Goal: Transaction & Acquisition: Purchase product/service

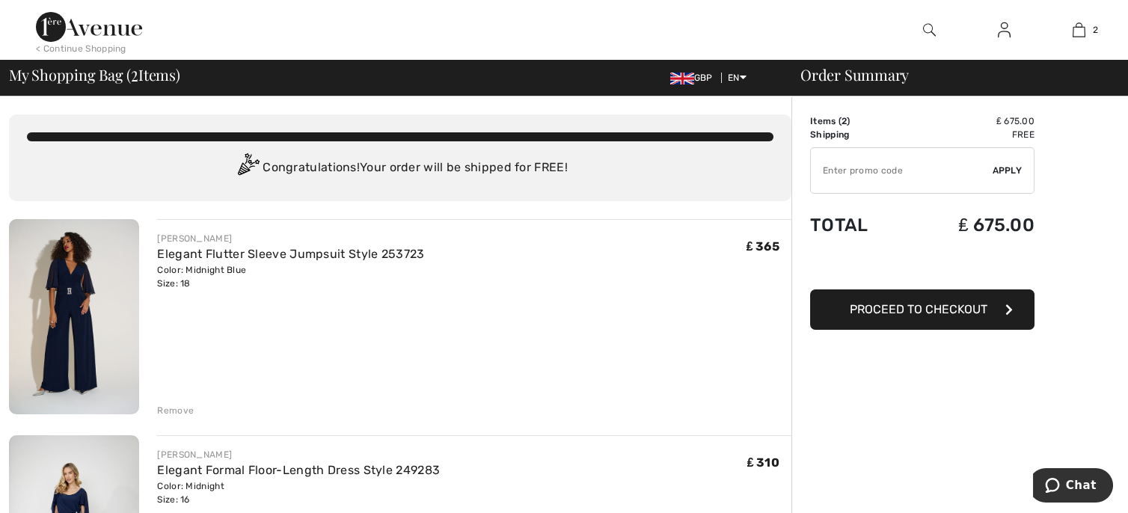
click at [176, 409] on div "Remove" at bounding box center [175, 410] width 37 height 13
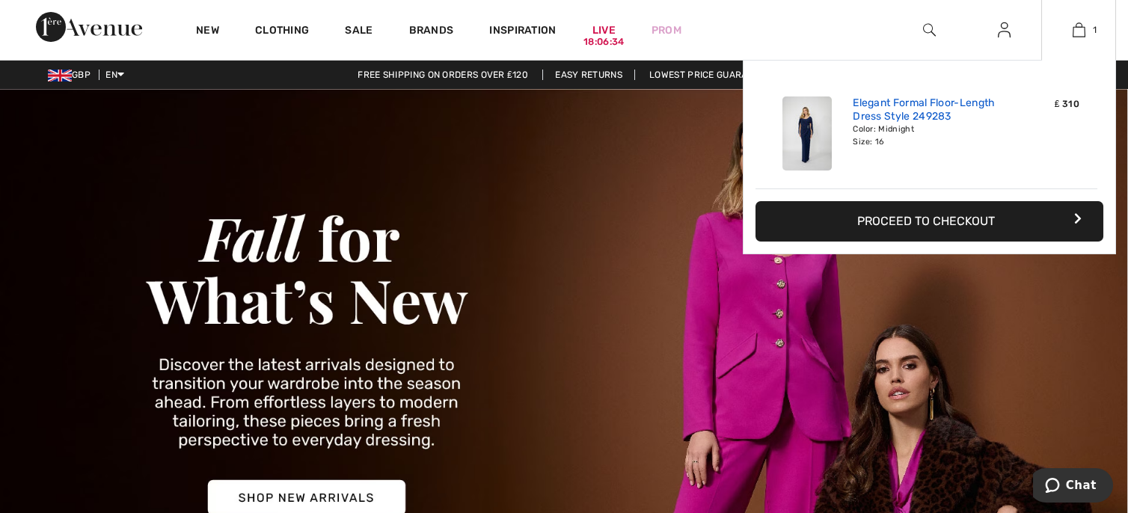
click at [889, 117] on link "Elegant Formal Floor-Length Dress Style 249283" at bounding box center [926, 109] width 147 height 27
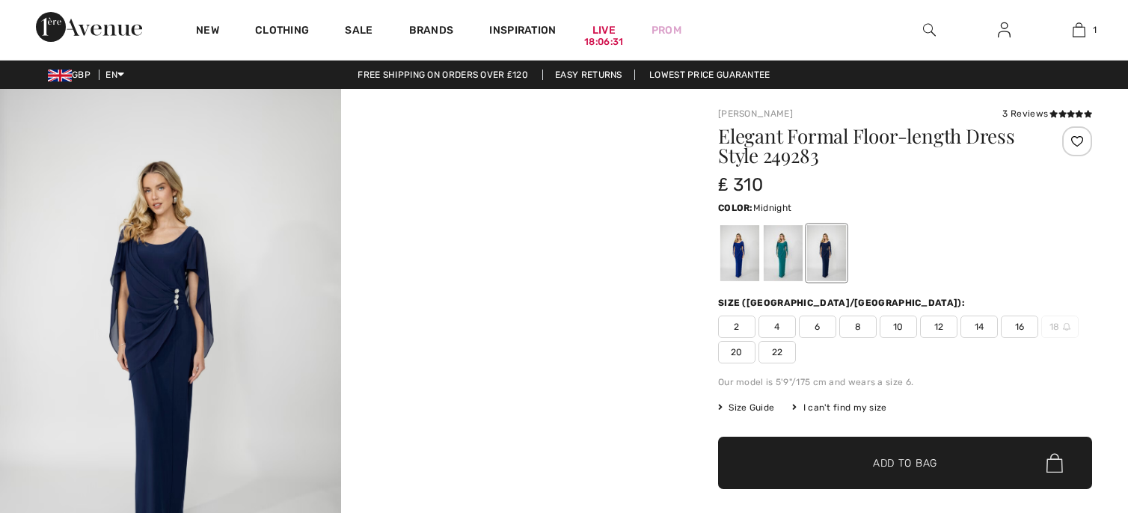
checkbox input "true"
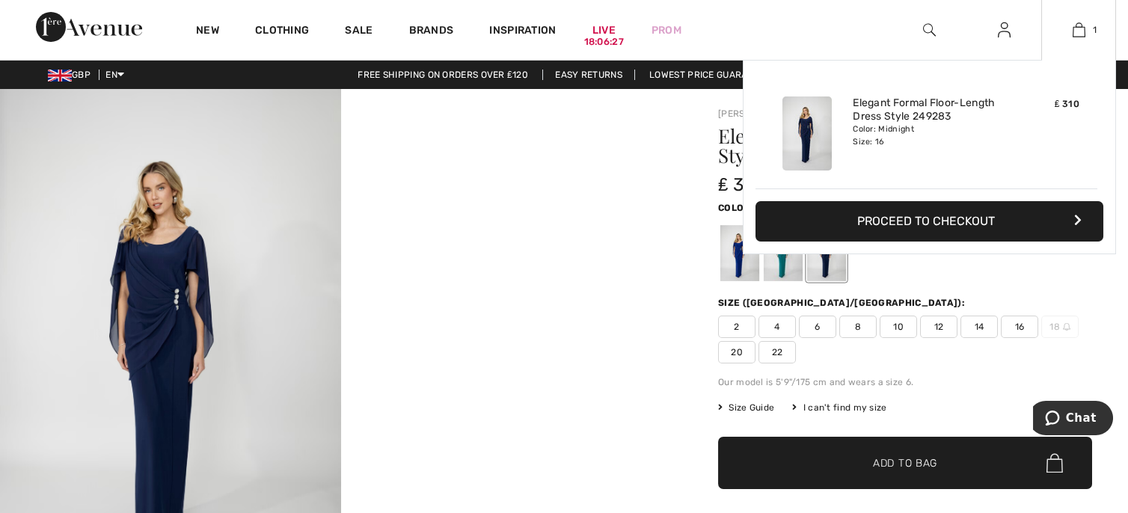
click at [944, 216] on button "Proceed to Checkout" at bounding box center [929, 221] width 348 height 40
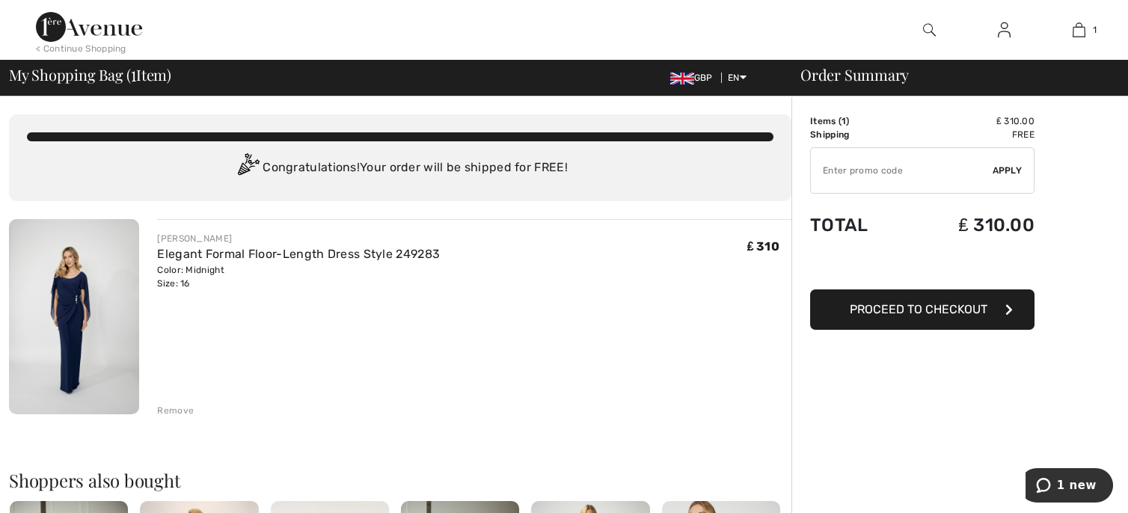
click at [64, 295] on img at bounding box center [74, 316] width 130 height 195
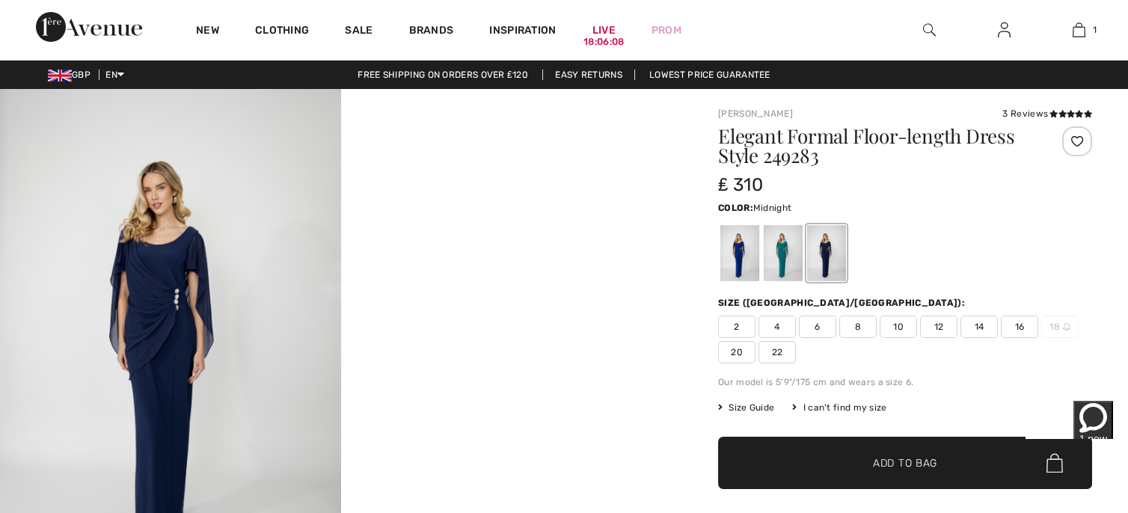
click at [1079, 433] on span "1 new" at bounding box center [1093, 439] width 28 height 12
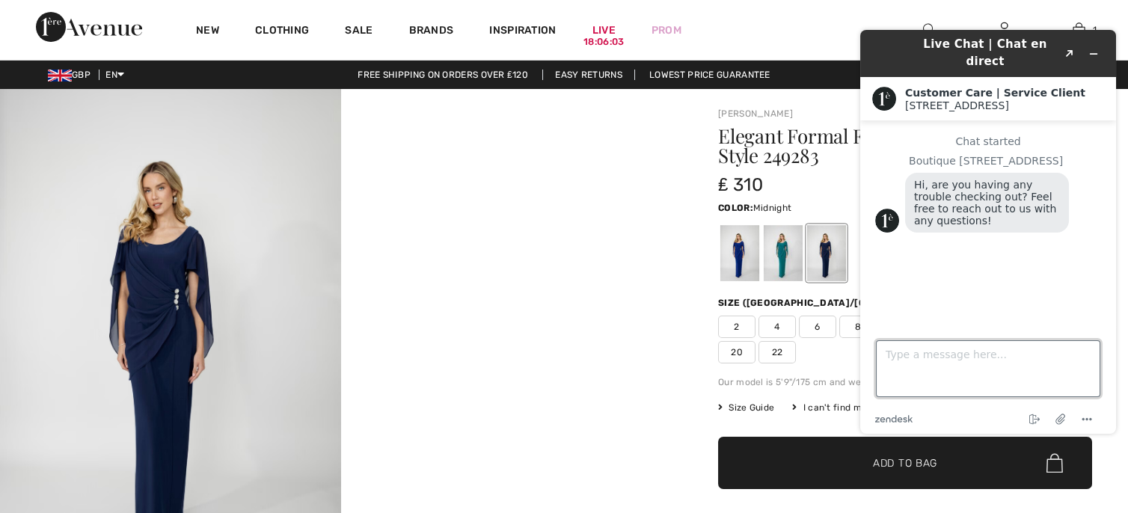
click at [903, 353] on textarea "Type a message here..." at bounding box center [988, 368] width 224 height 57
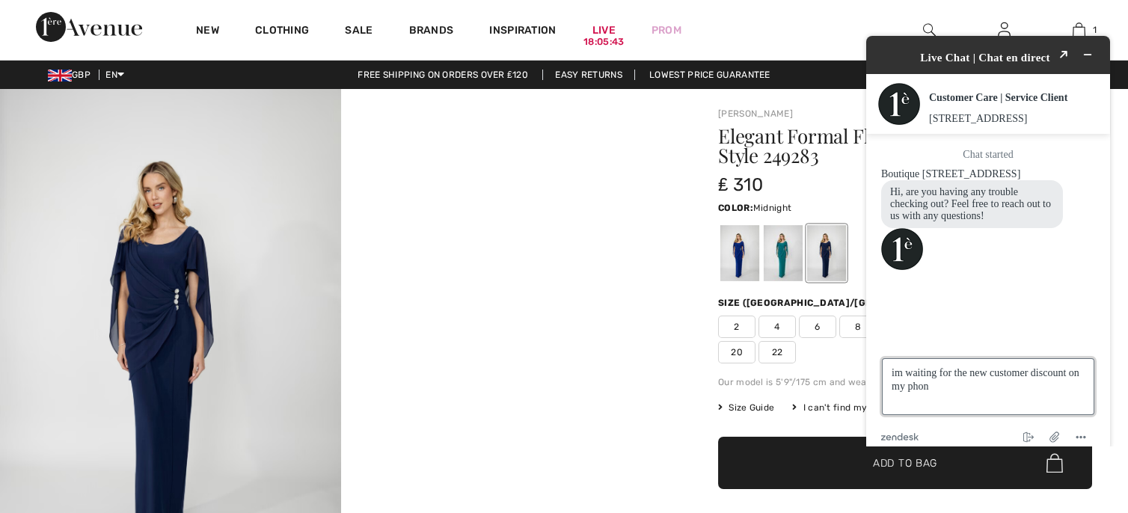
type textarea "im waiting for the new customer discount on my phone"
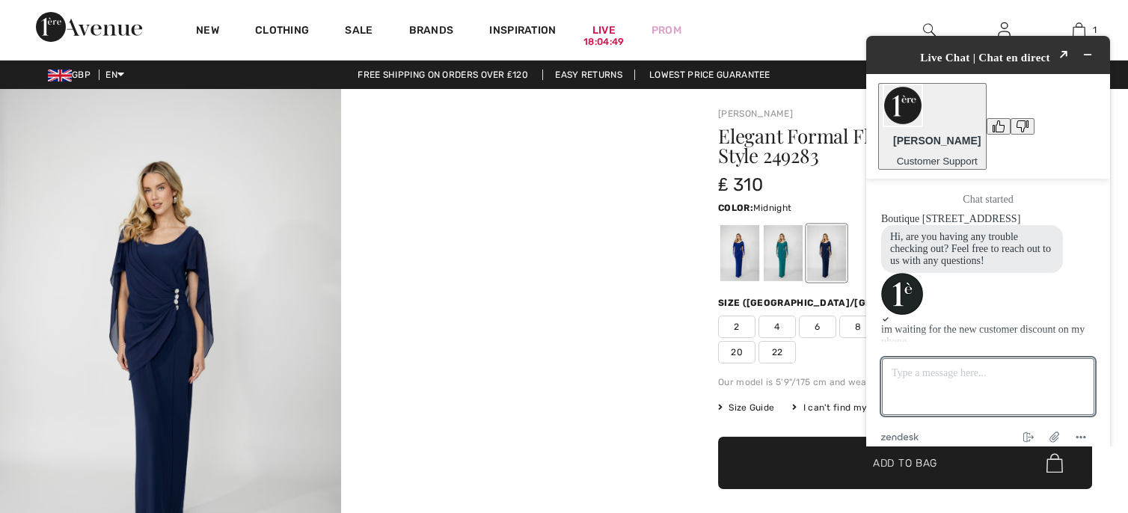
click at [604, 204] on div at bounding box center [341, 345] width 682 height 512
click at [1093, 49] on icon "Minimize widget" at bounding box center [1087, 54] width 10 height 10
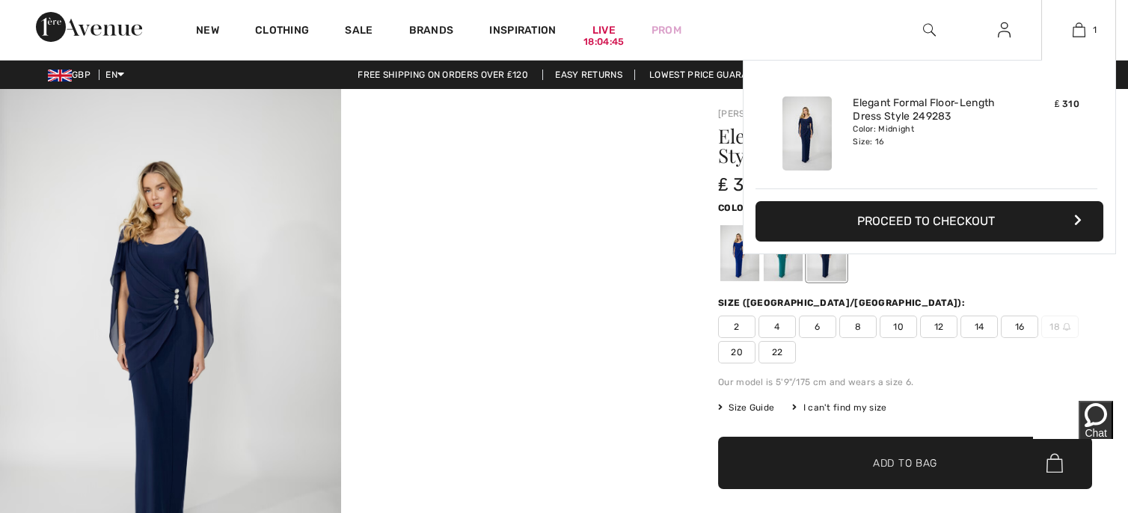
click at [907, 219] on button "Proceed to Checkout" at bounding box center [929, 221] width 348 height 40
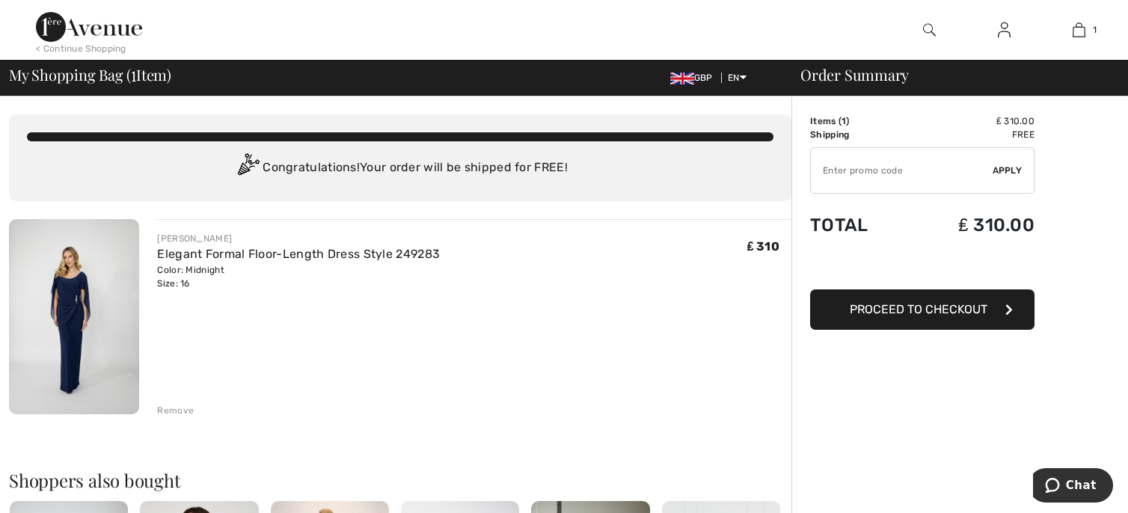
click at [846, 171] on input "TEXT" at bounding box center [902, 170] width 182 height 45
type input "NEW15"
click at [1007, 171] on span "Apply" at bounding box center [1008, 170] width 30 height 13
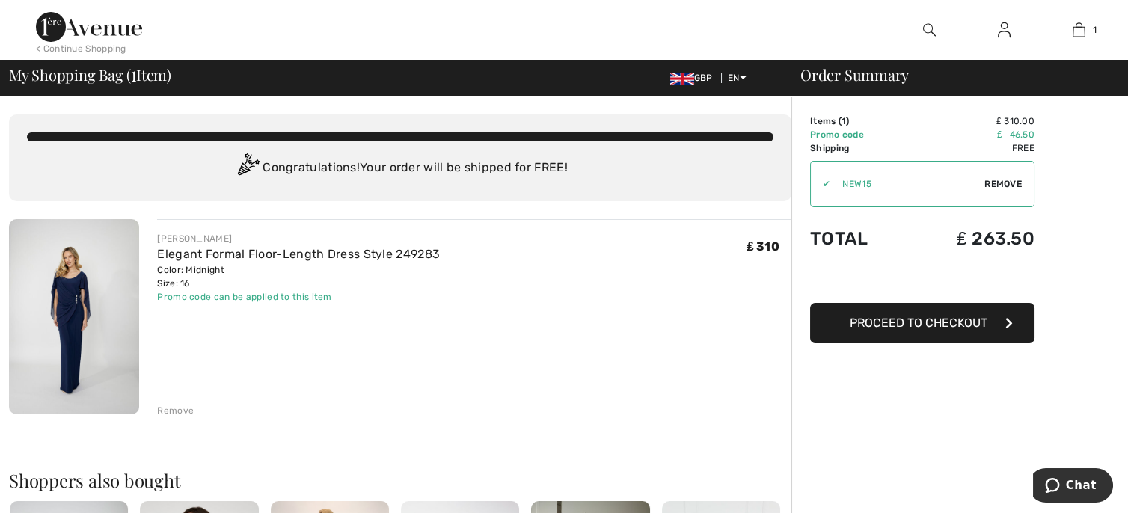
click at [898, 323] on span "Proceed to Checkout" at bounding box center [919, 323] width 138 height 14
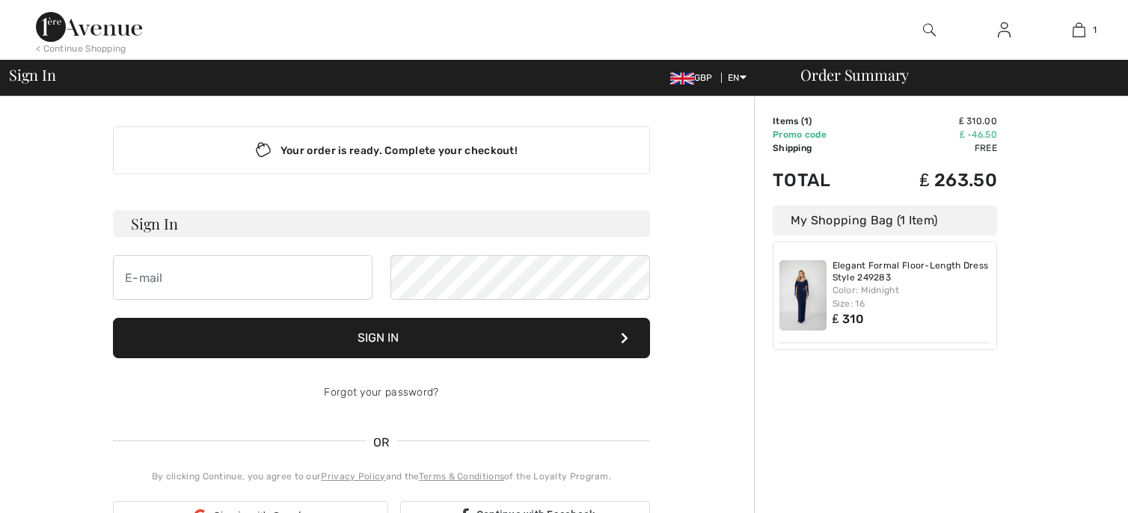
checkbox input "true"
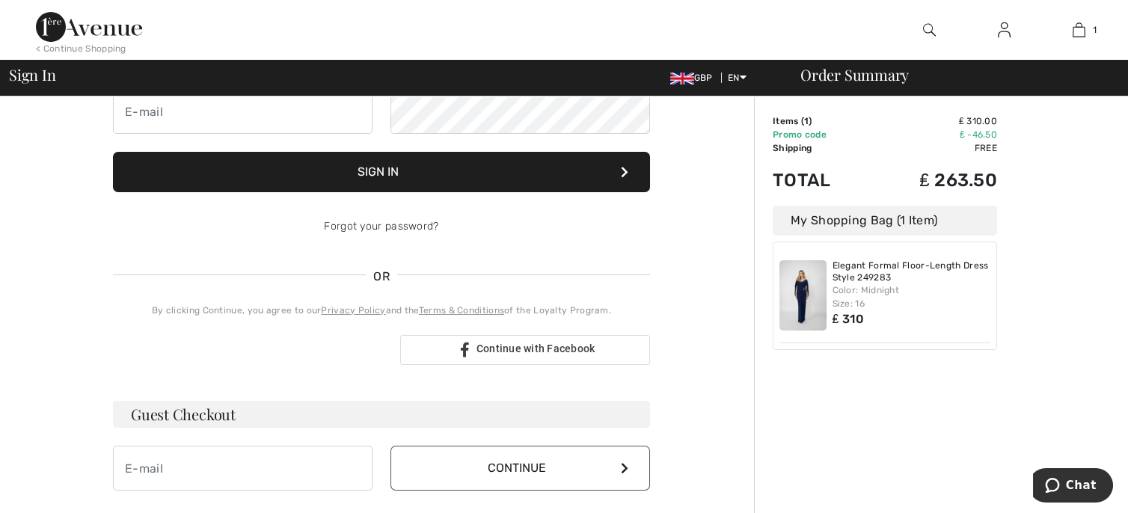
scroll to position [249, 0]
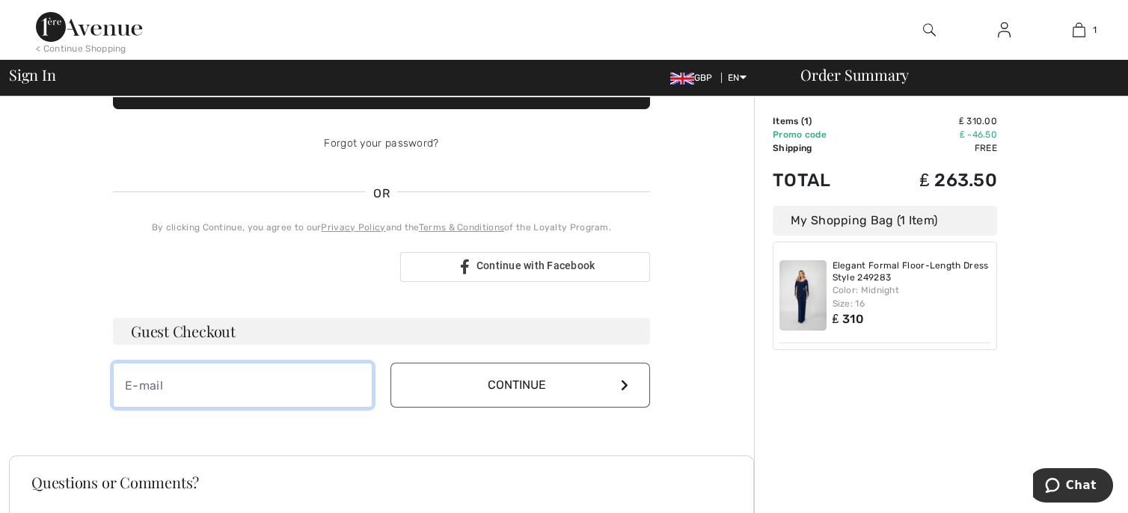
click at [141, 378] on input "email" at bounding box center [243, 385] width 260 height 45
type input "[PERSON_NAME][EMAIL_ADDRESS][DOMAIN_NAME]"
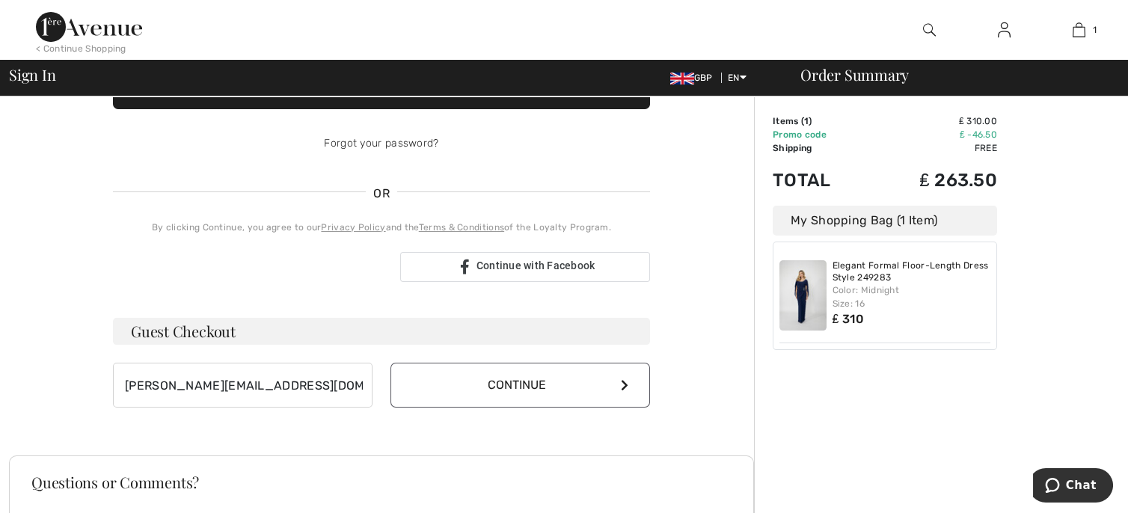
click at [515, 377] on button "Continue" at bounding box center [520, 385] width 260 height 45
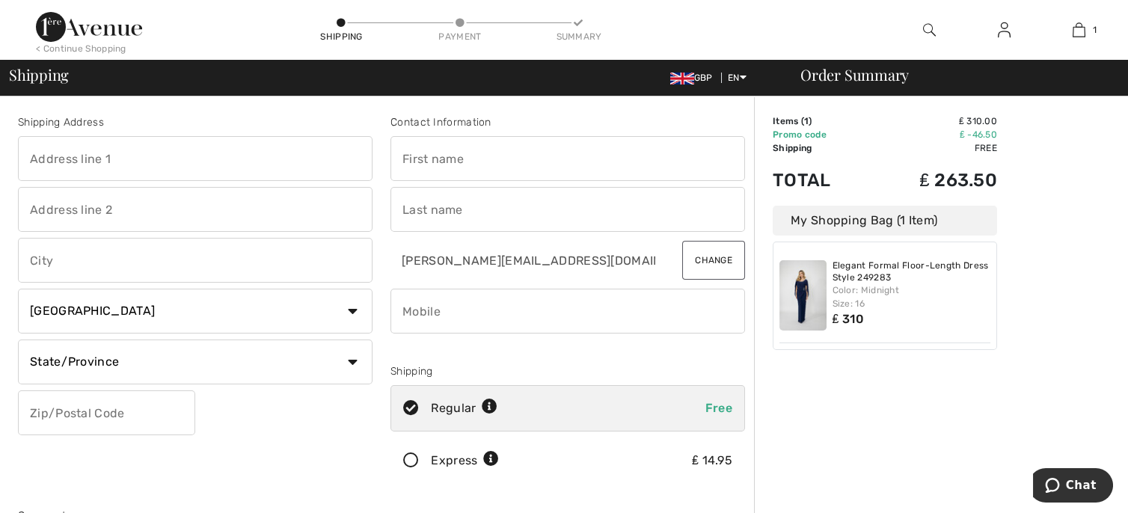
click at [432, 160] on input "text" at bounding box center [567, 158] width 355 height 45
type input "[PERSON_NAME]"
click at [45, 157] on input "text" at bounding box center [195, 158] width 355 height 45
click at [355, 312] on select "Country Canada United States Afghanistan Aland Islands Albania Algeria American…" at bounding box center [195, 311] width 355 height 45
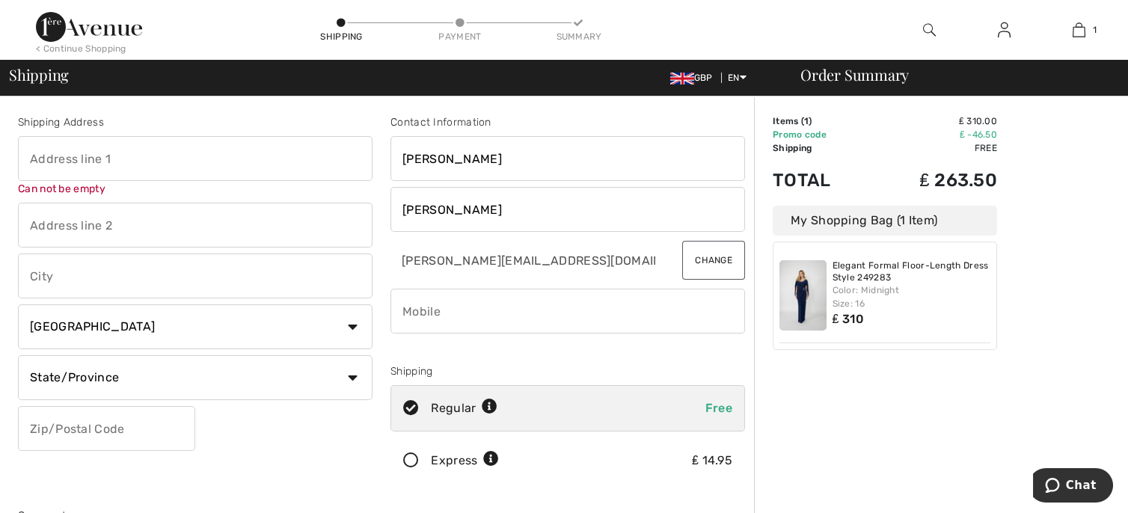
select select "GB"
click at [18, 304] on select "Country Canada United States Afghanistan Aland Islands Albania Algeria American…" at bounding box center [195, 326] width 355 height 45
click at [34, 158] on input "text" at bounding box center [195, 158] width 355 height 45
type input "The Poplars"
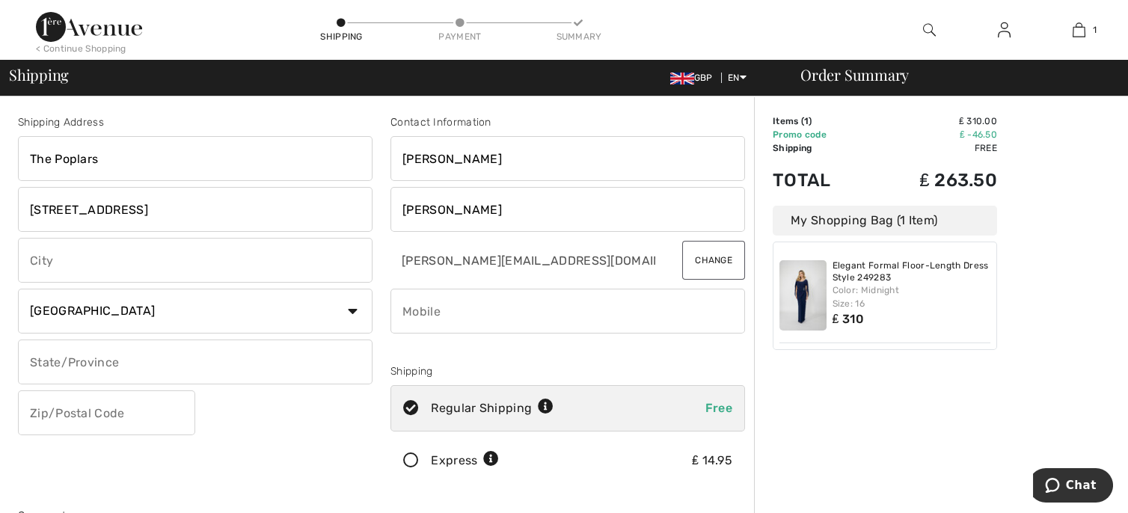
type input "33 Cross Street"
type input "Moulton"
click at [52, 352] on input "text" at bounding box center [195, 362] width 355 height 45
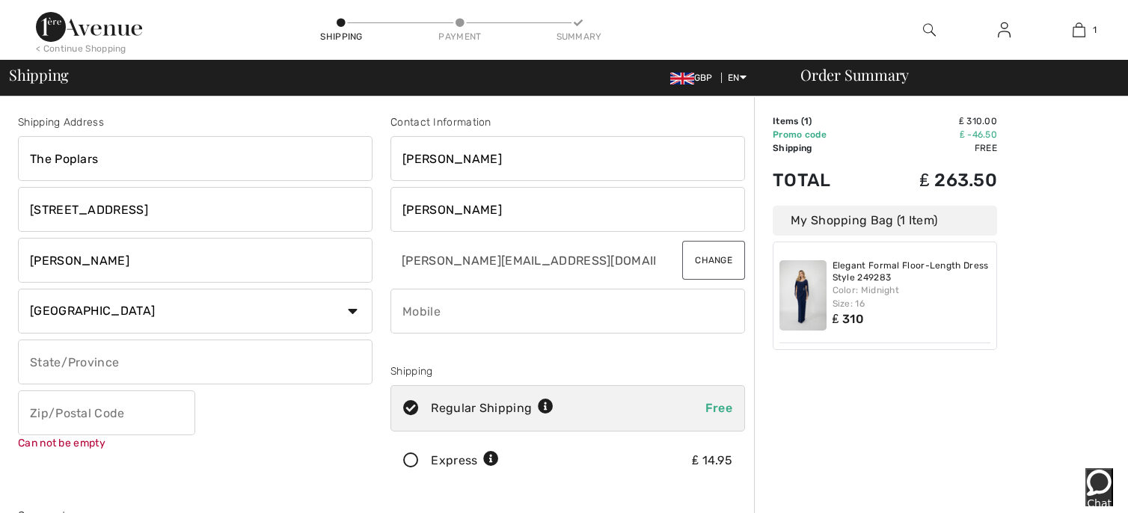
type input "M"
type input "Northamptonshire"
type input "NN37RZ"
click at [413, 300] on input "phone" at bounding box center [567, 311] width 355 height 45
type input "+"
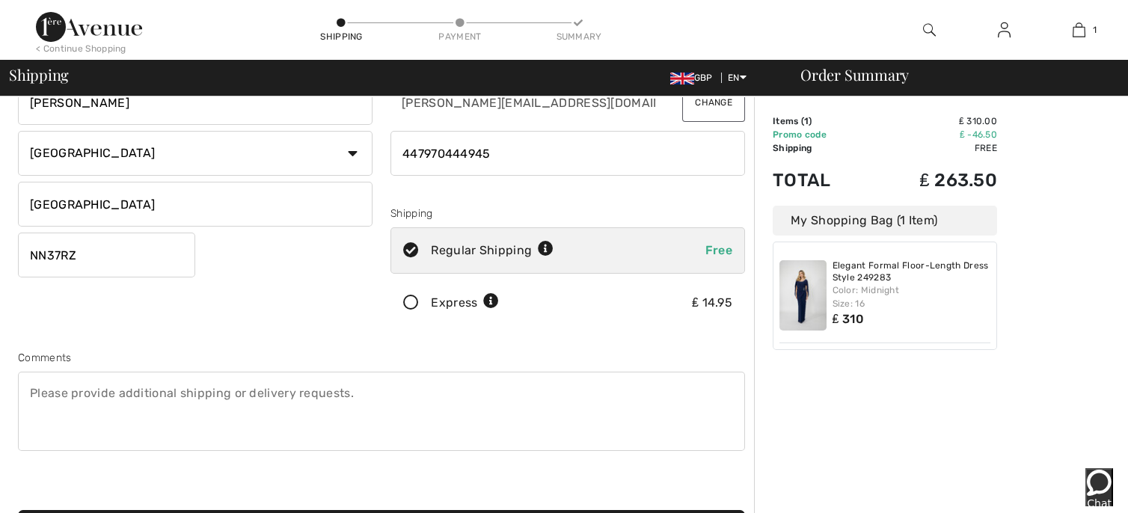
scroll to position [166, 0]
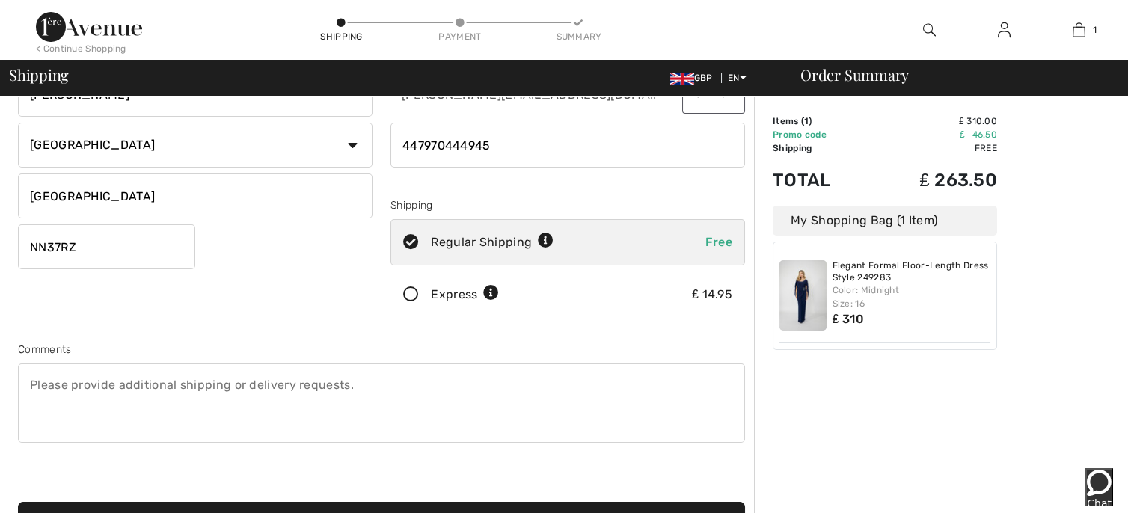
type input "447970444945"
click at [488, 293] on icon at bounding box center [491, 294] width 16 height 16
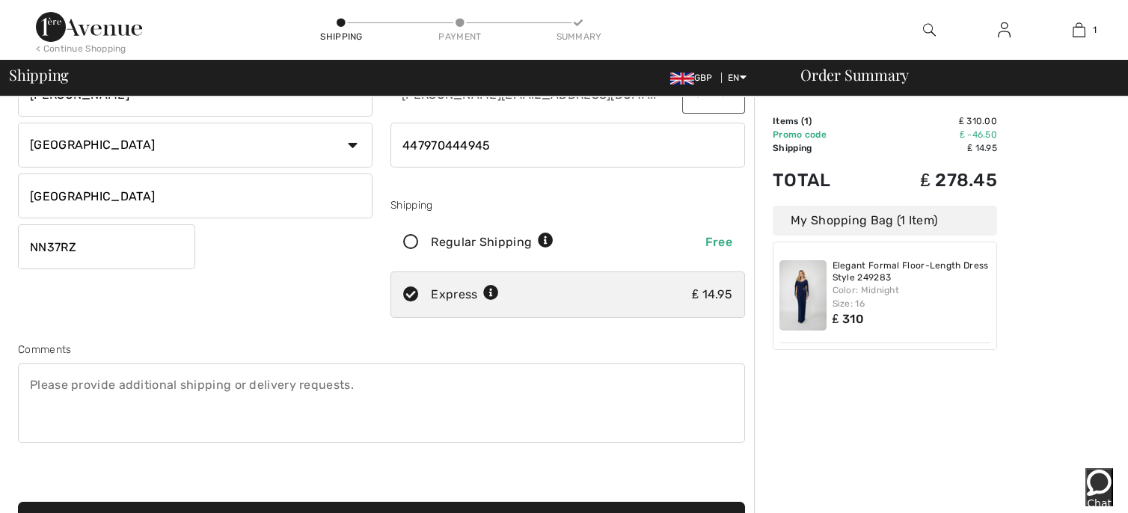
click at [491, 294] on icon at bounding box center [491, 294] width 16 height 16
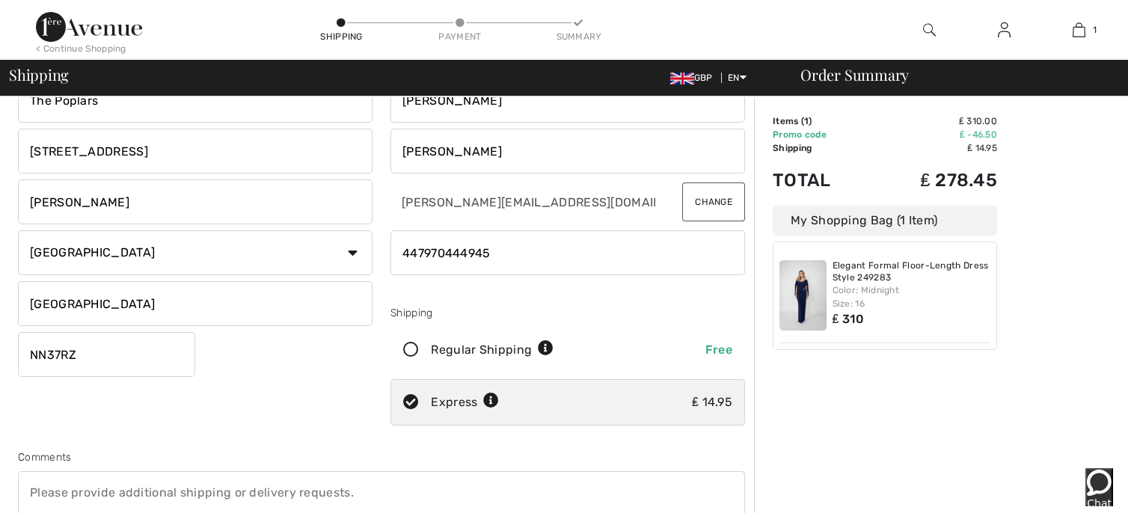
scroll to position [83, 0]
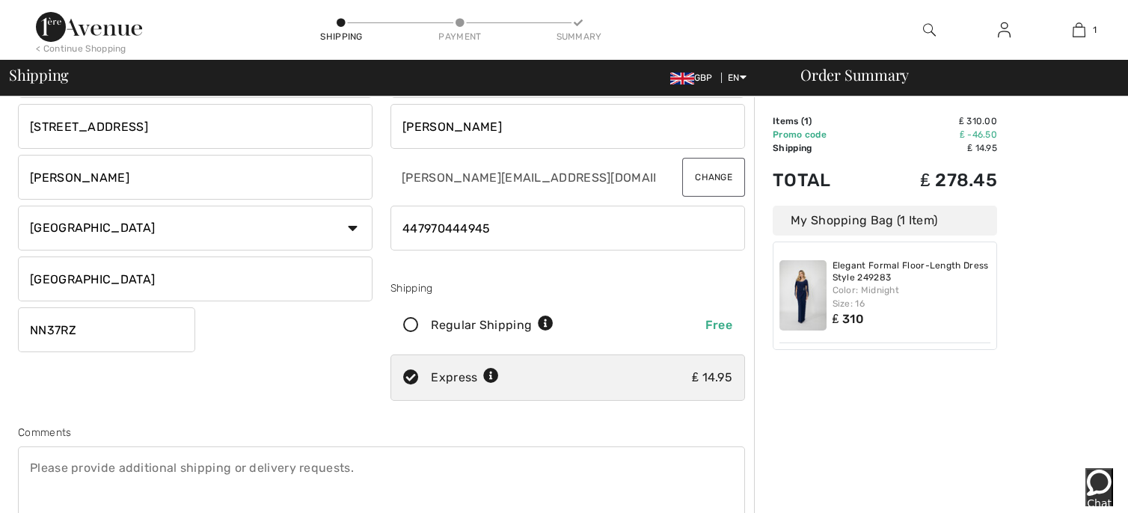
click at [488, 375] on icon at bounding box center [491, 377] width 16 height 16
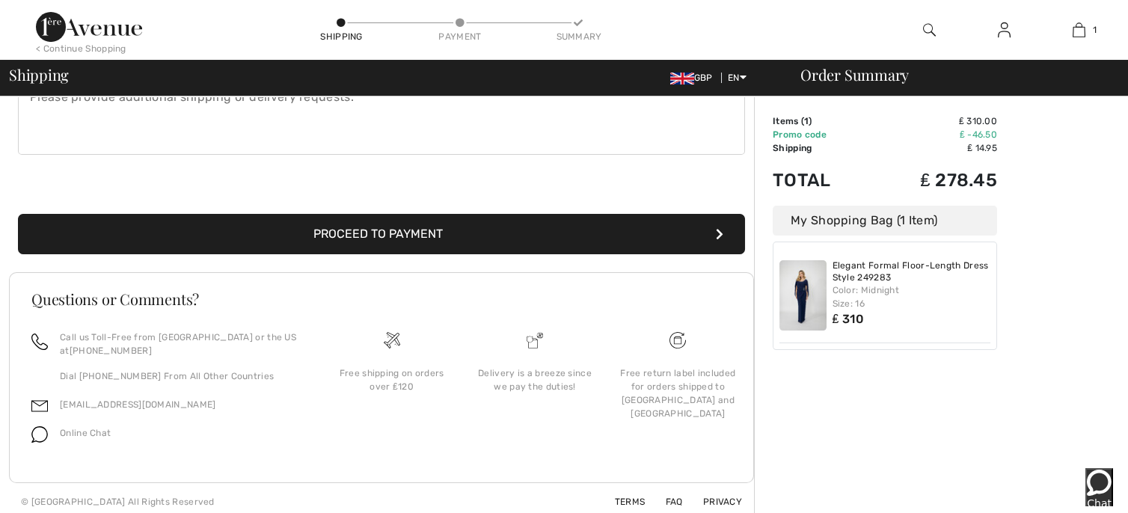
scroll to position [459, 0]
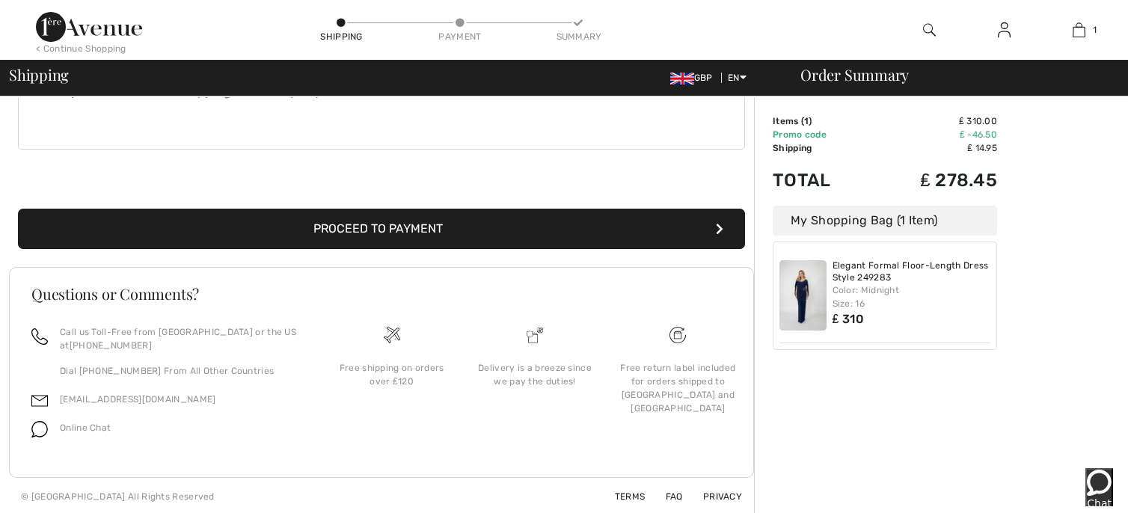
click at [378, 223] on button "Proceed to Payment" at bounding box center [381, 229] width 727 height 40
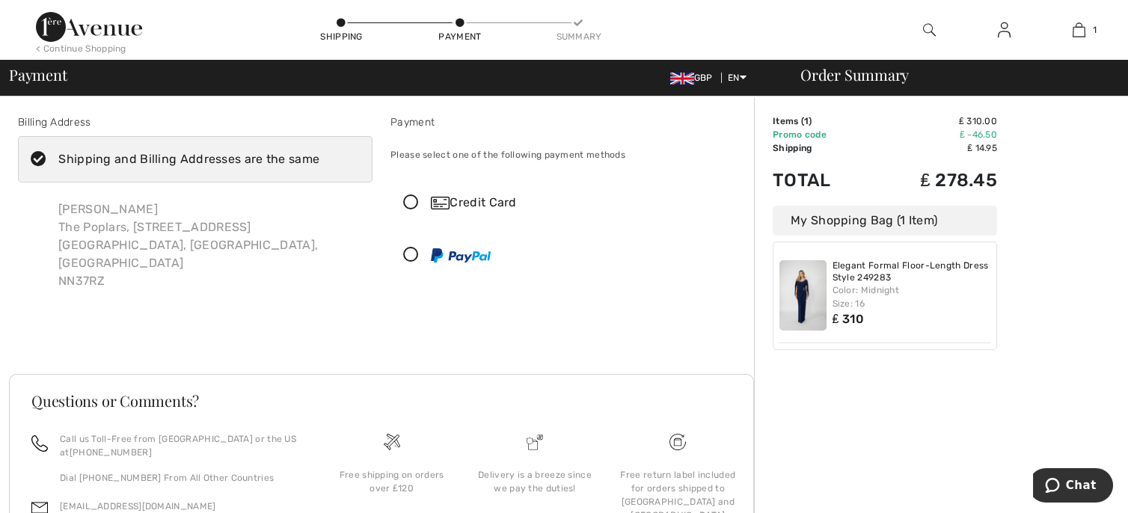
click at [411, 201] on icon at bounding box center [411, 203] width 40 height 16
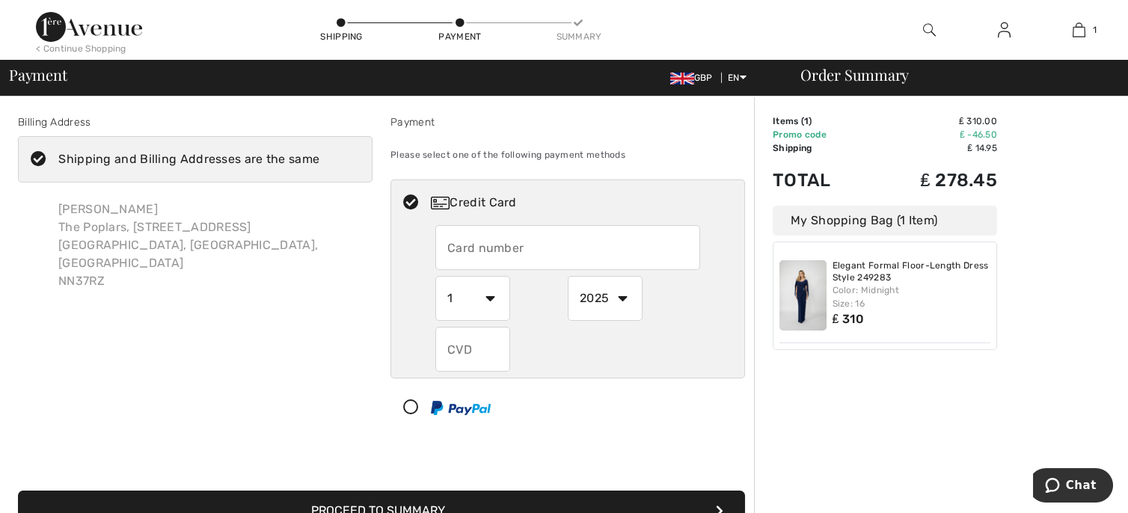
click at [464, 249] on input "text" at bounding box center [567, 247] width 265 height 45
type input "5126872004946687"
click at [488, 298] on select "1 2 3 4 5 6 7 8 9 10 11 12" at bounding box center [472, 298] width 75 height 45
select select "3"
click at [435, 276] on select "1 2 3 4 5 6 7 8 9 10 11 12" at bounding box center [472, 298] width 75 height 45
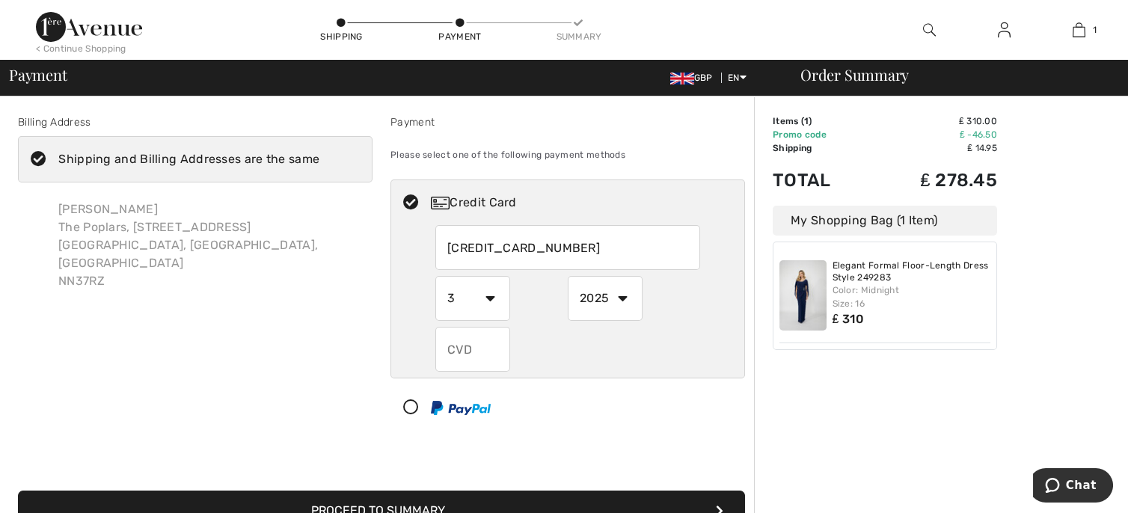
click at [622, 298] on select "2025 2026 2027 2028 2029 2030 2031 2032 2033 2034 2035" at bounding box center [605, 298] width 75 height 45
select select "2027"
click at [568, 276] on select "2025 2026 2027 2028 2029 2030 2031 2032 2033 2034 2035" at bounding box center [605, 298] width 75 height 45
click at [460, 356] on input "text" at bounding box center [472, 349] width 75 height 45
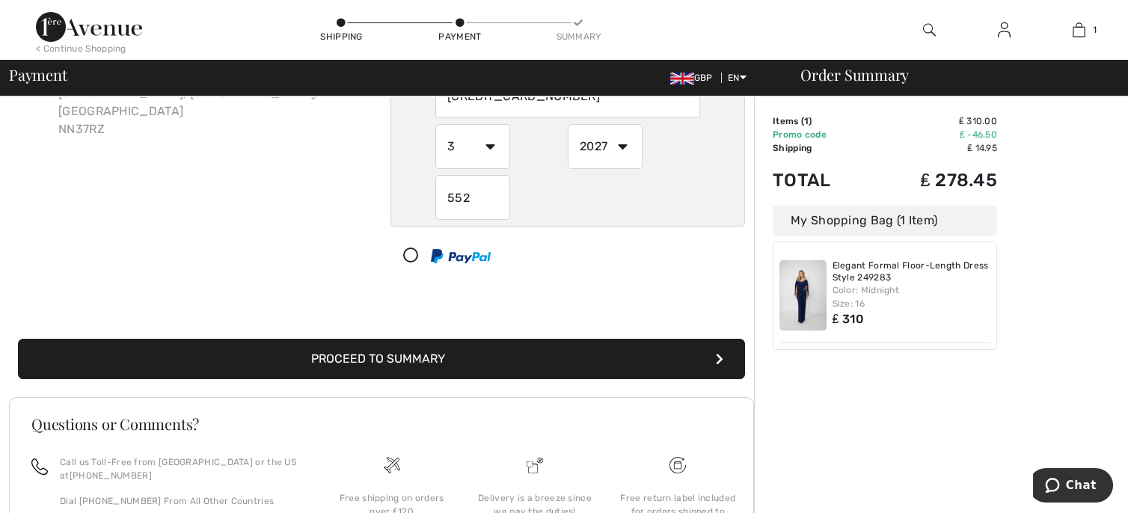
scroll to position [166, 0]
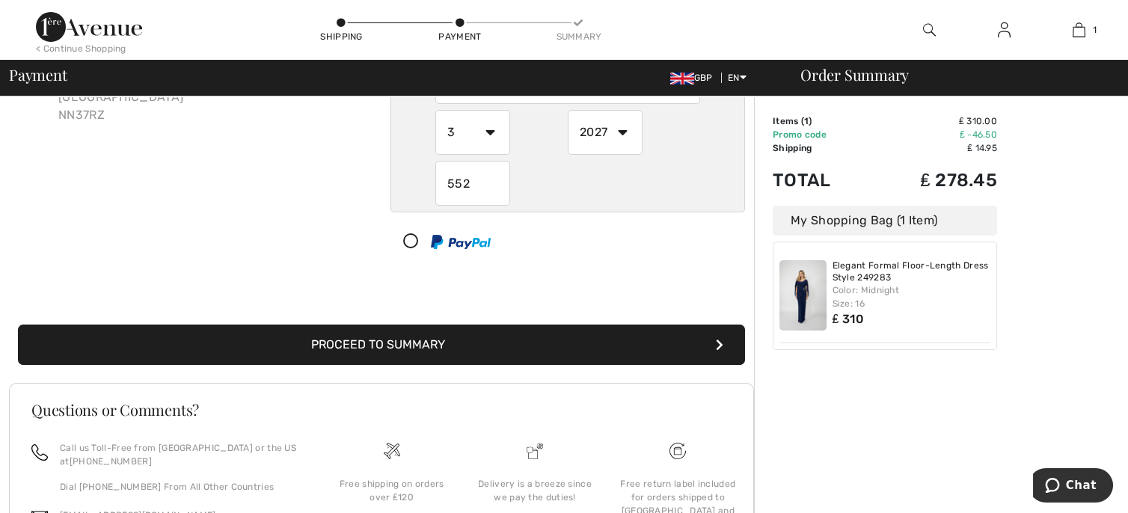
type input "552"
click at [376, 342] on button "Proceed to Summary" at bounding box center [381, 345] width 727 height 40
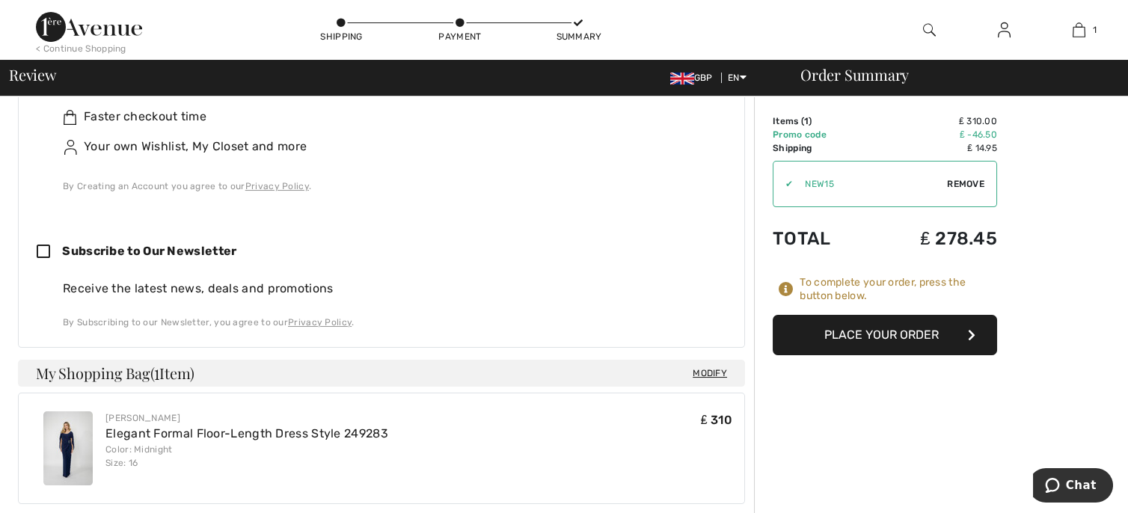
scroll to position [201, 0]
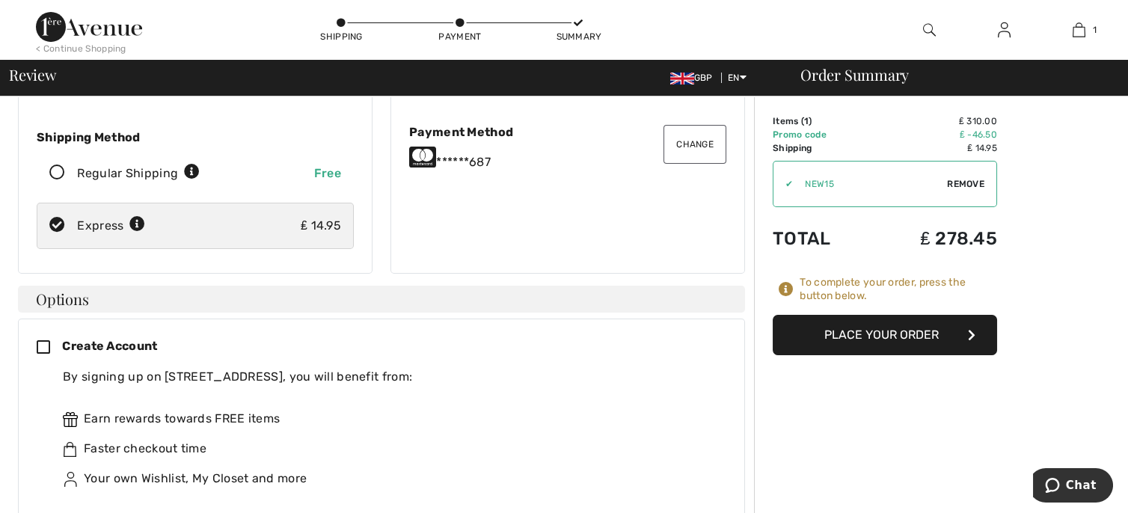
click at [873, 337] on button "Place Your Order" at bounding box center [885, 335] width 224 height 40
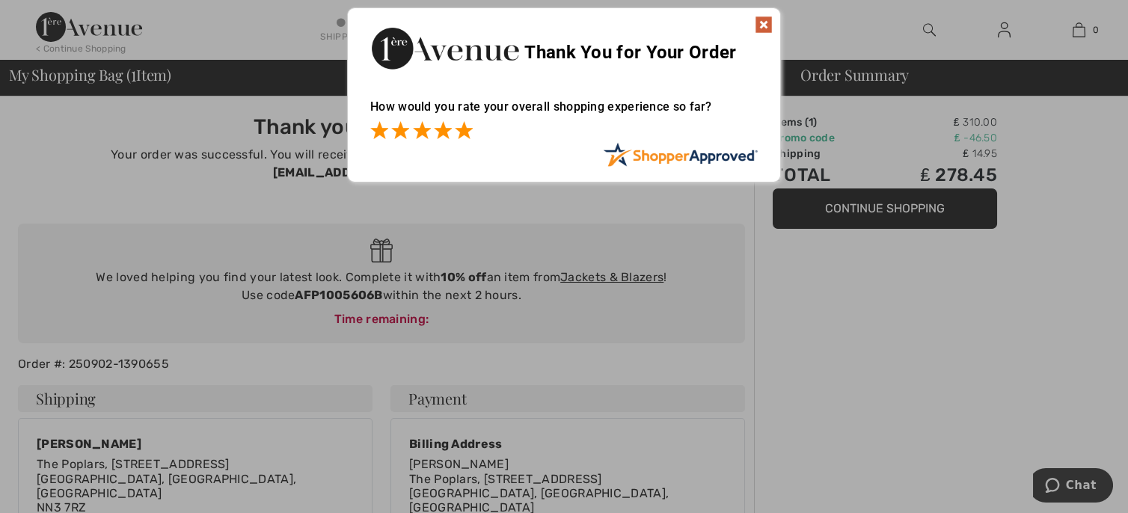
click at [471, 132] on span at bounding box center [464, 130] width 18 height 18
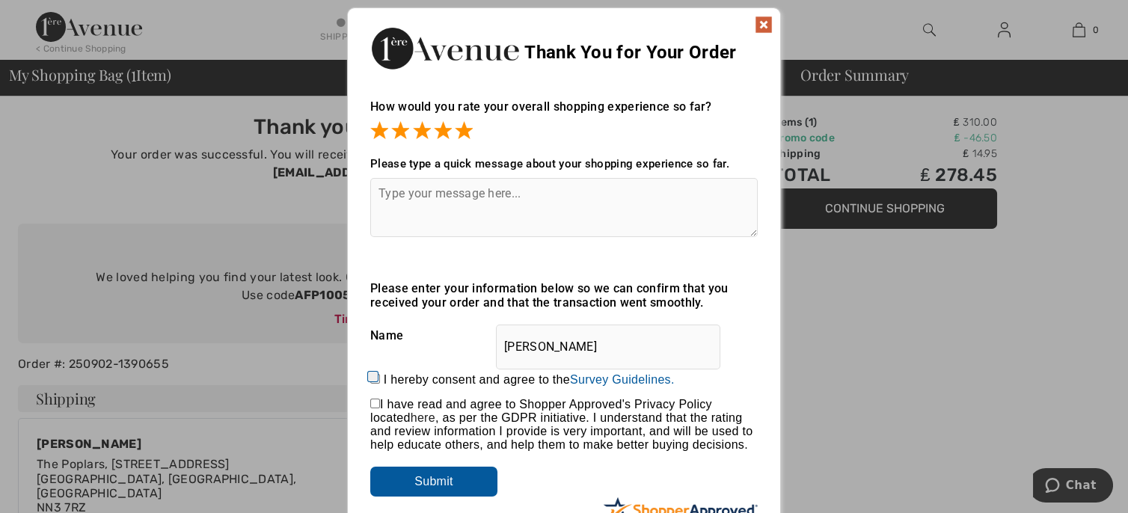
click at [770, 24] on img at bounding box center [764, 25] width 18 height 18
